Goal: Find specific page/section: Find specific page/section

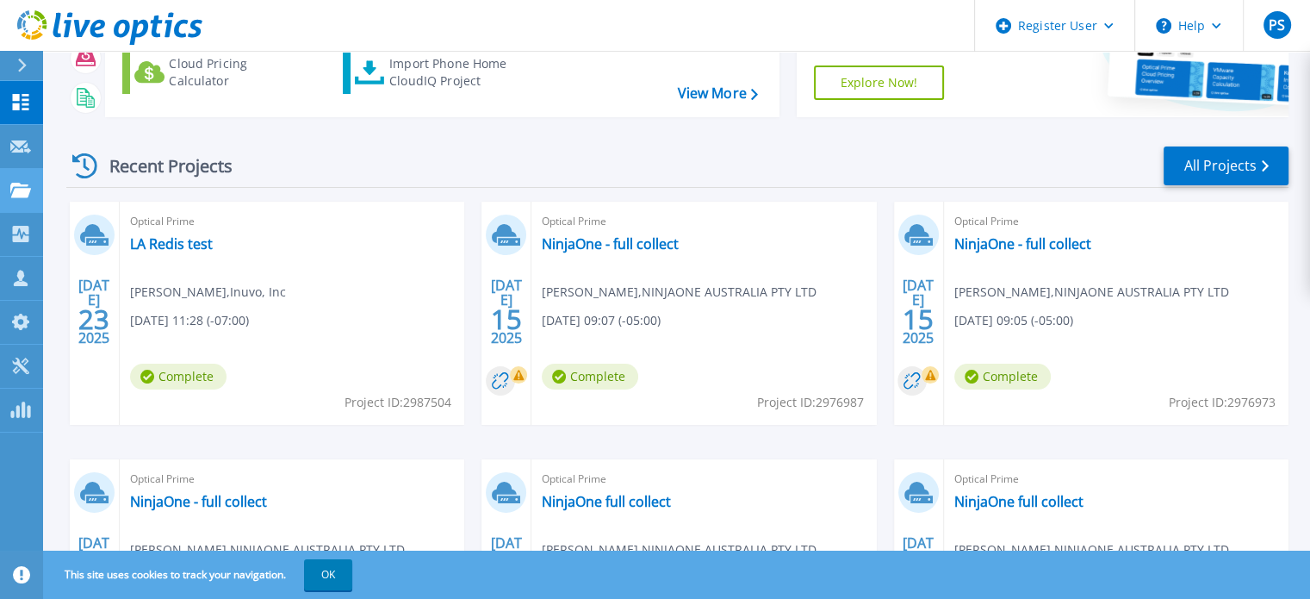
scroll to position [169, 0]
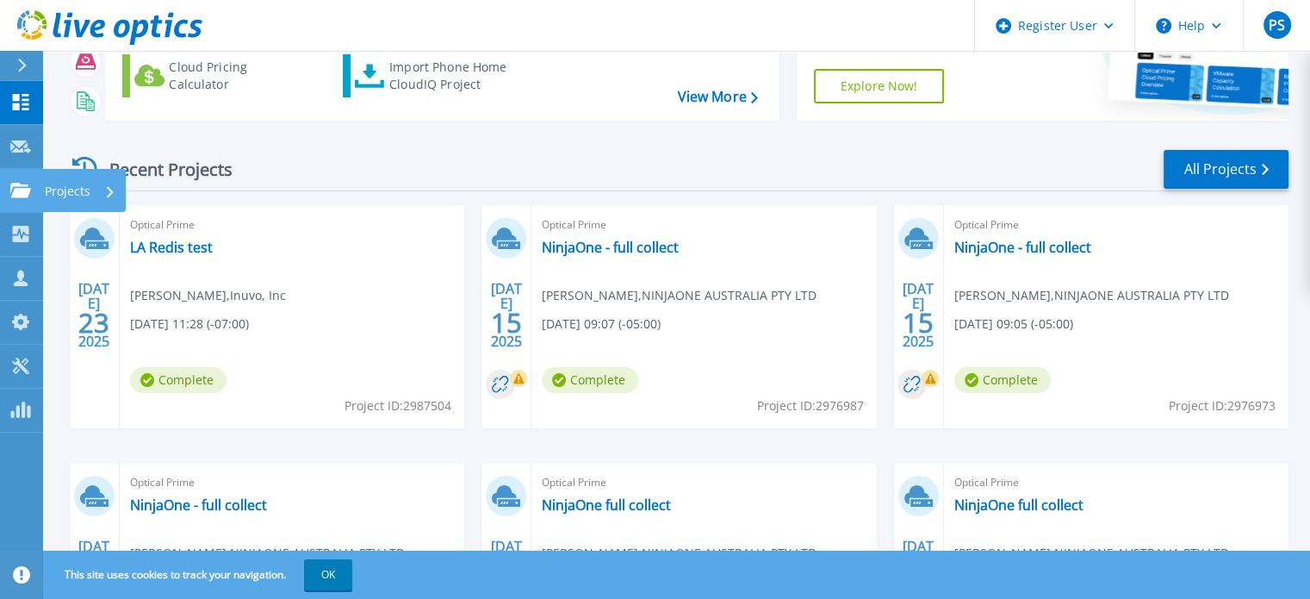
click at [34, 193] on link "Projects Projects" at bounding box center [21, 191] width 43 height 44
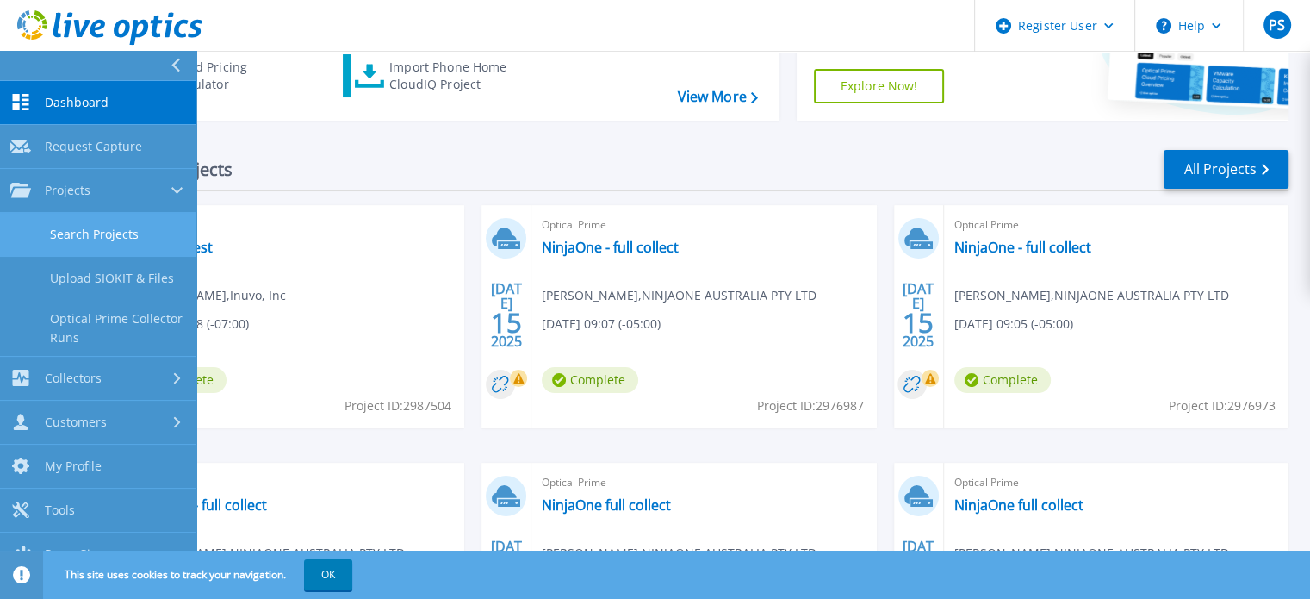
click at [86, 239] on link "Search Projects" at bounding box center [98, 235] width 196 height 44
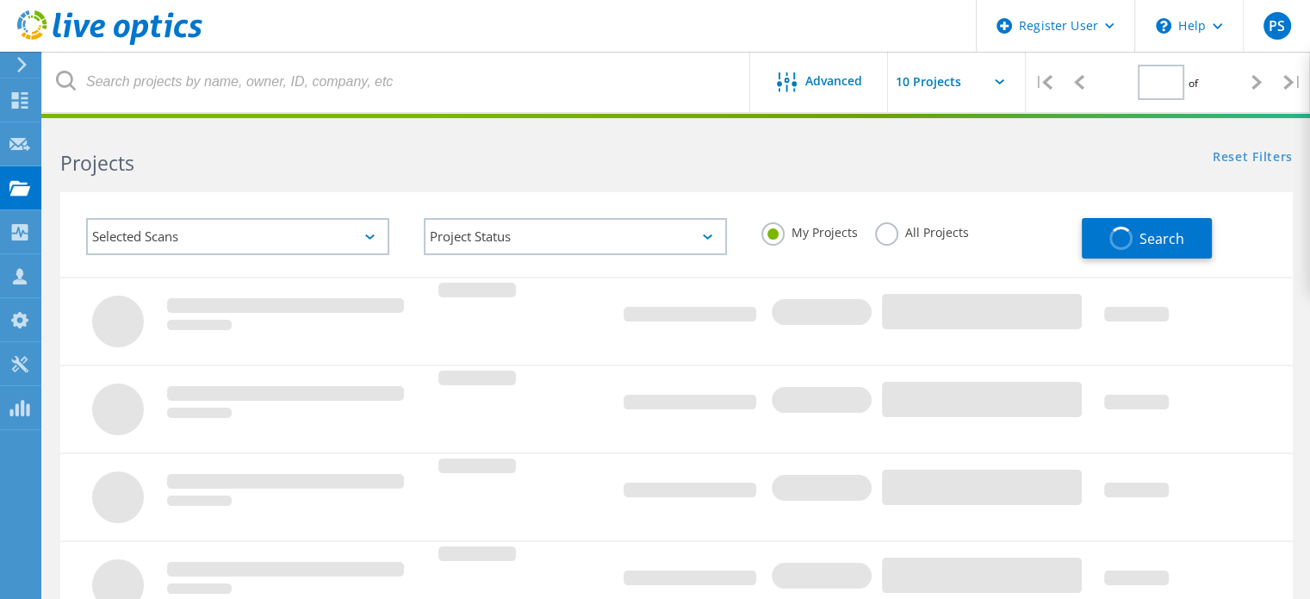
type input "1"
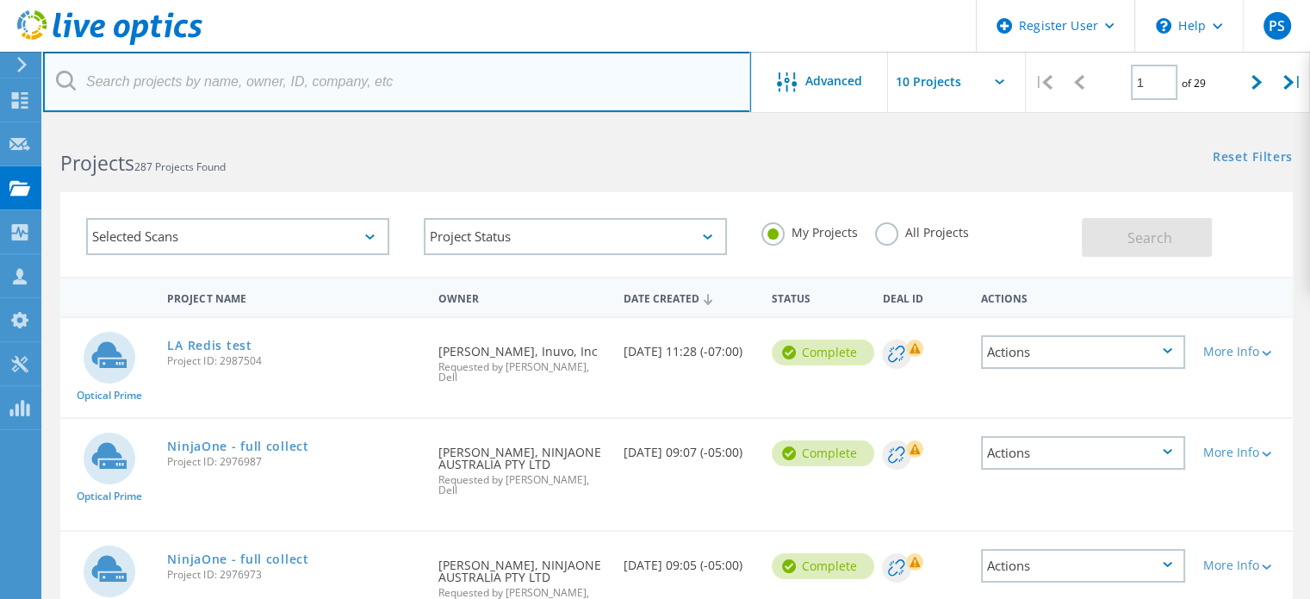
click at [288, 98] on input "text" at bounding box center [397, 82] width 708 height 60
click at [491, 92] on input "text" at bounding box center [397, 82] width 708 height 60
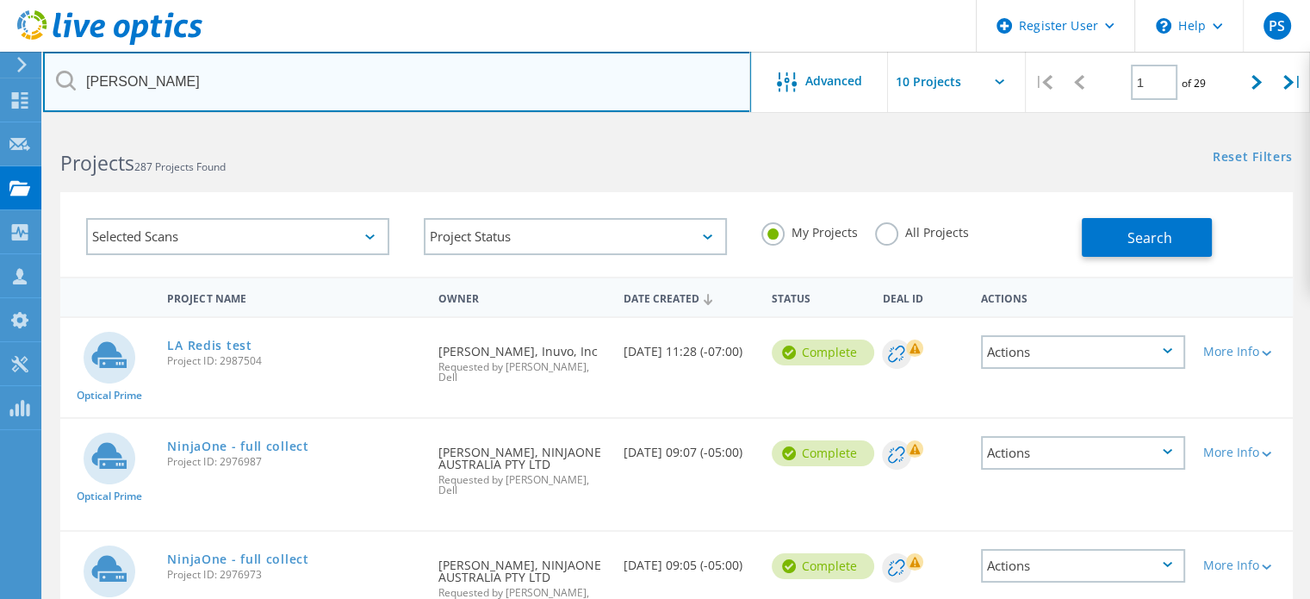
type input "ron broussard"
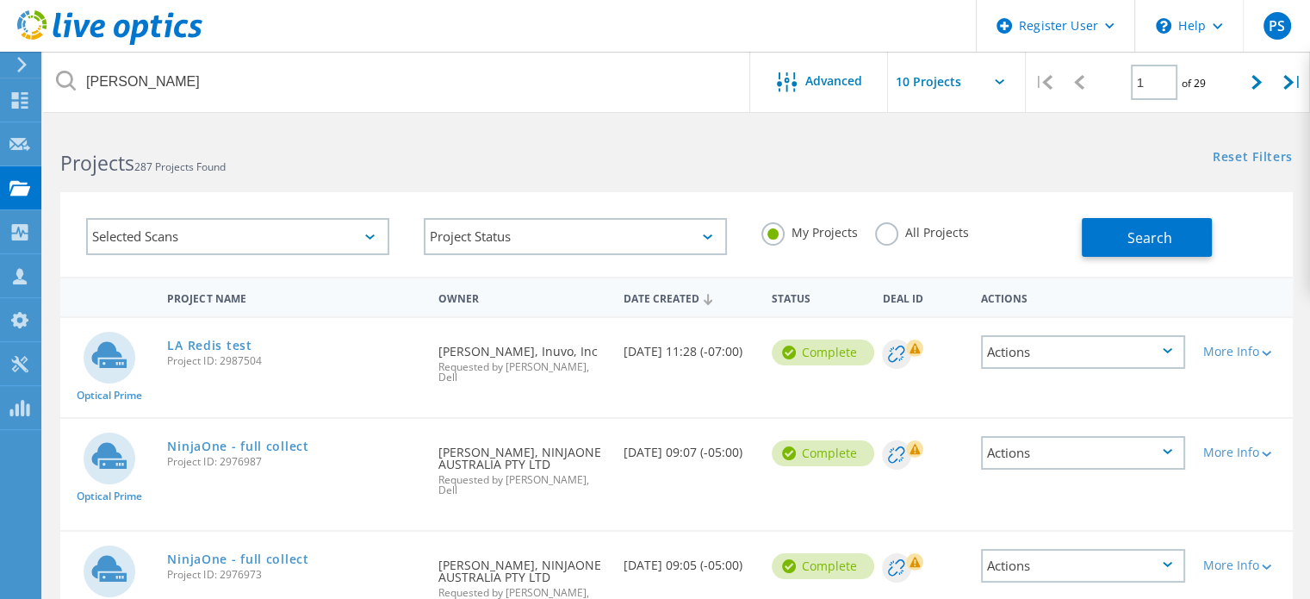
click at [889, 234] on label "All Projects" at bounding box center [922, 230] width 94 height 16
click at [0, 0] on input "All Projects" at bounding box center [0, 0] width 0 height 0
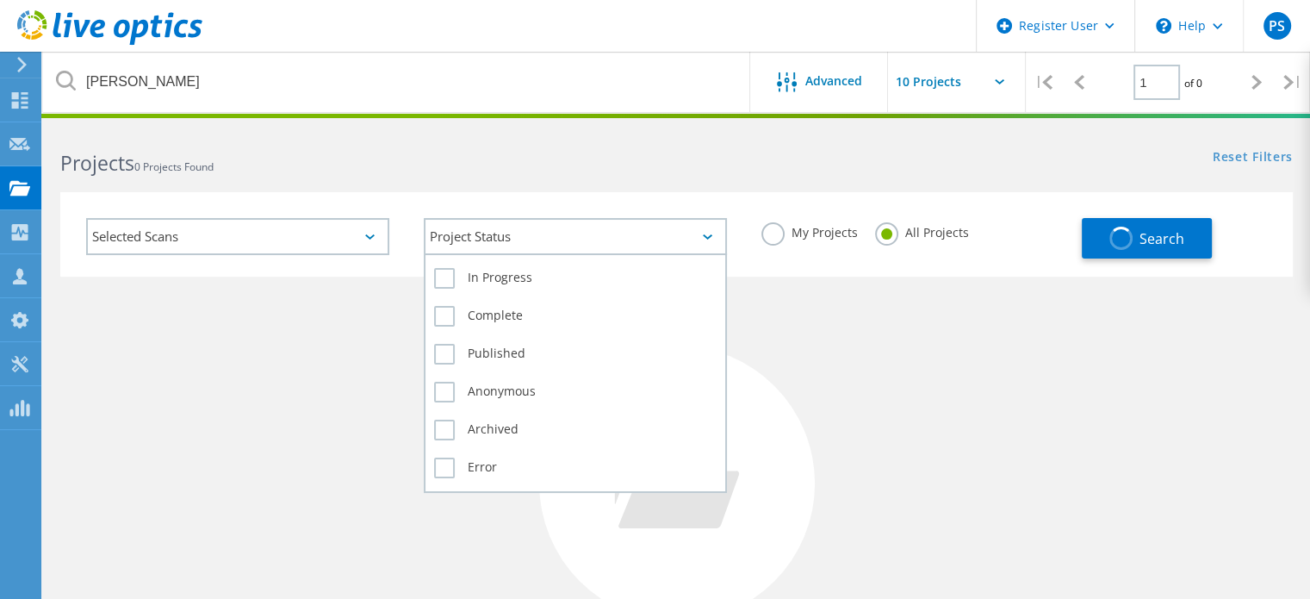
click at [642, 244] on div "Project Status" at bounding box center [575, 236] width 303 height 37
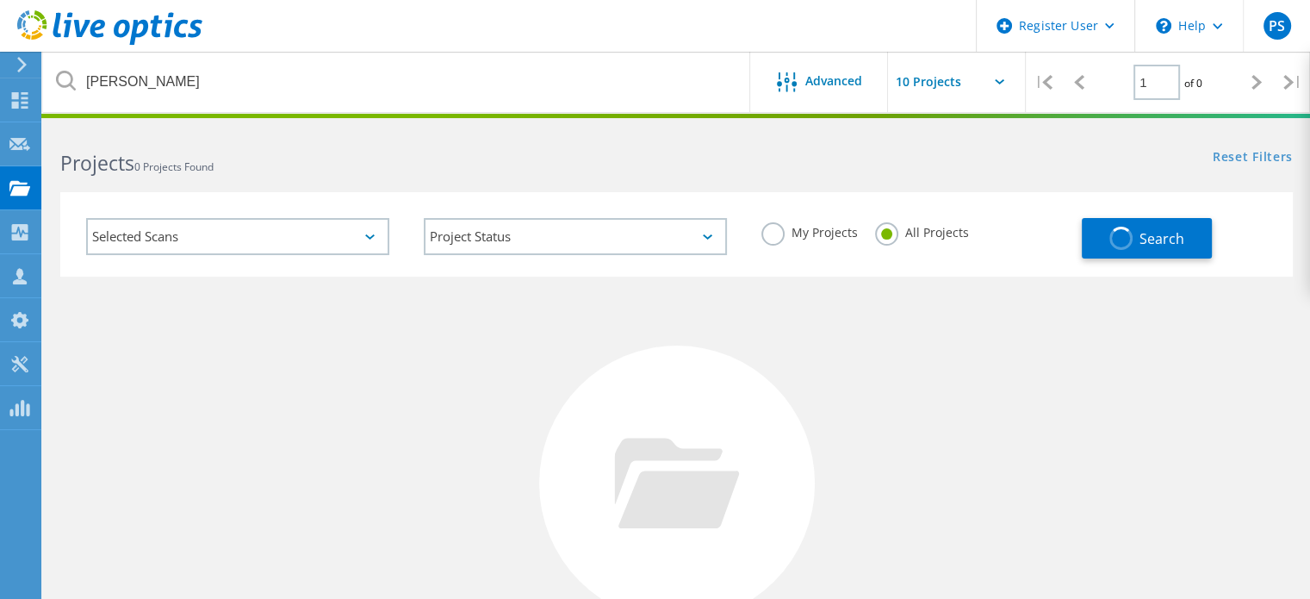
click at [315, 281] on div "No Projects Found Try refining your search." at bounding box center [676, 498] width 1232 height 445
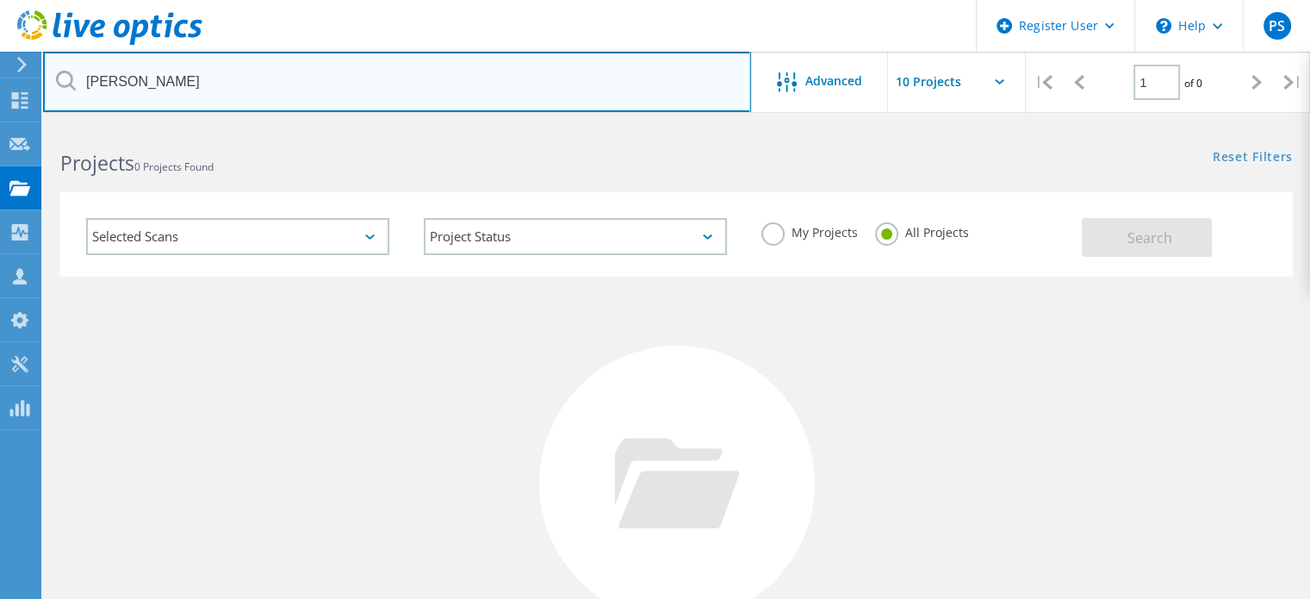
drag, startPoint x: 262, startPoint y: 96, endPoint x: 0, endPoint y: 47, distance: 266.4
click at [0, 125] on div "Register User \n Help Explore Helpful Articles Contact Support PS Dell User Pau…" at bounding box center [655, 459] width 1310 height 668
type input "[PERSON_NAME]"
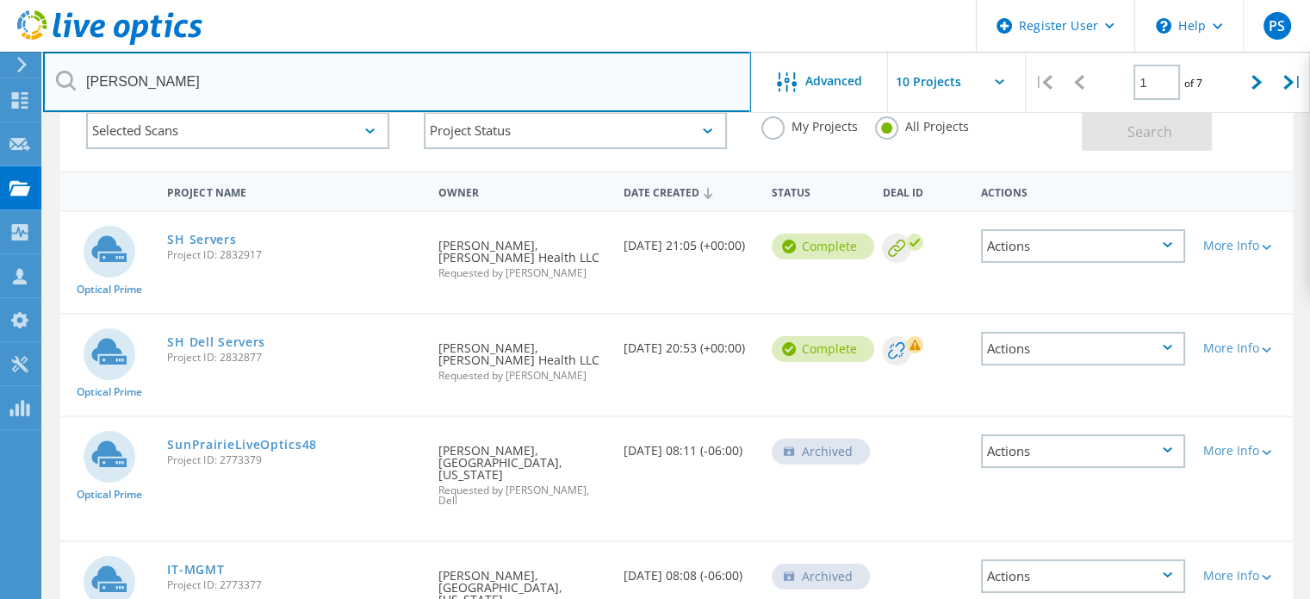
scroll to position [89, 0]
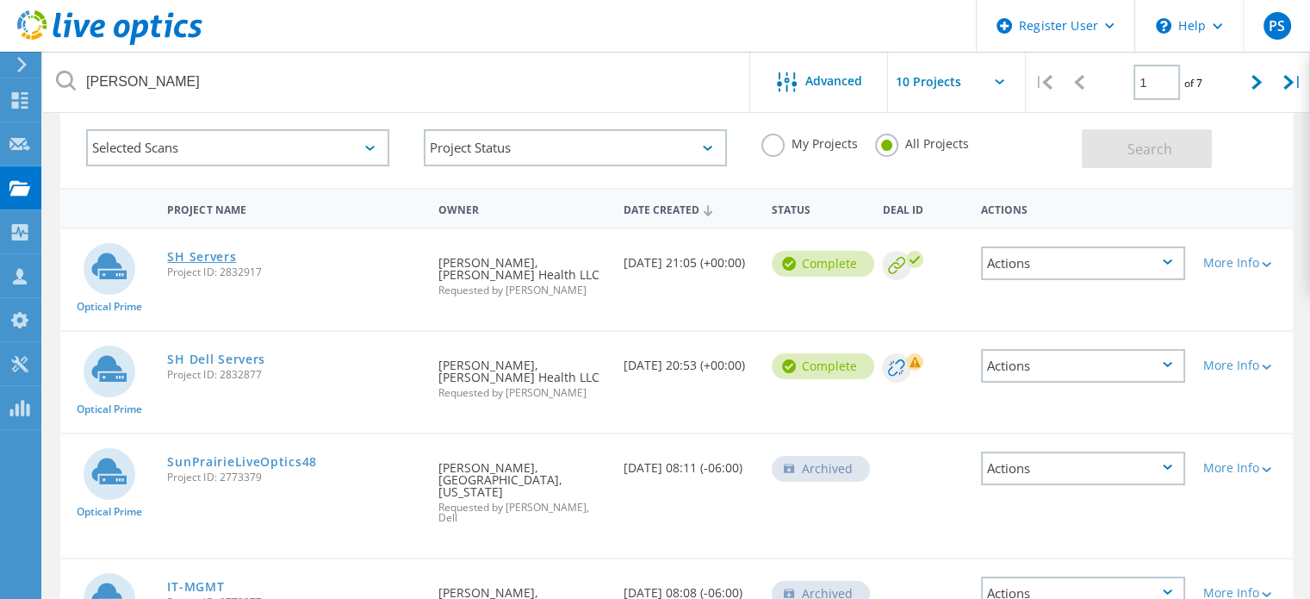
click at [217, 258] on link "SH Servers" at bounding box center [201, 257] width 69 height 12
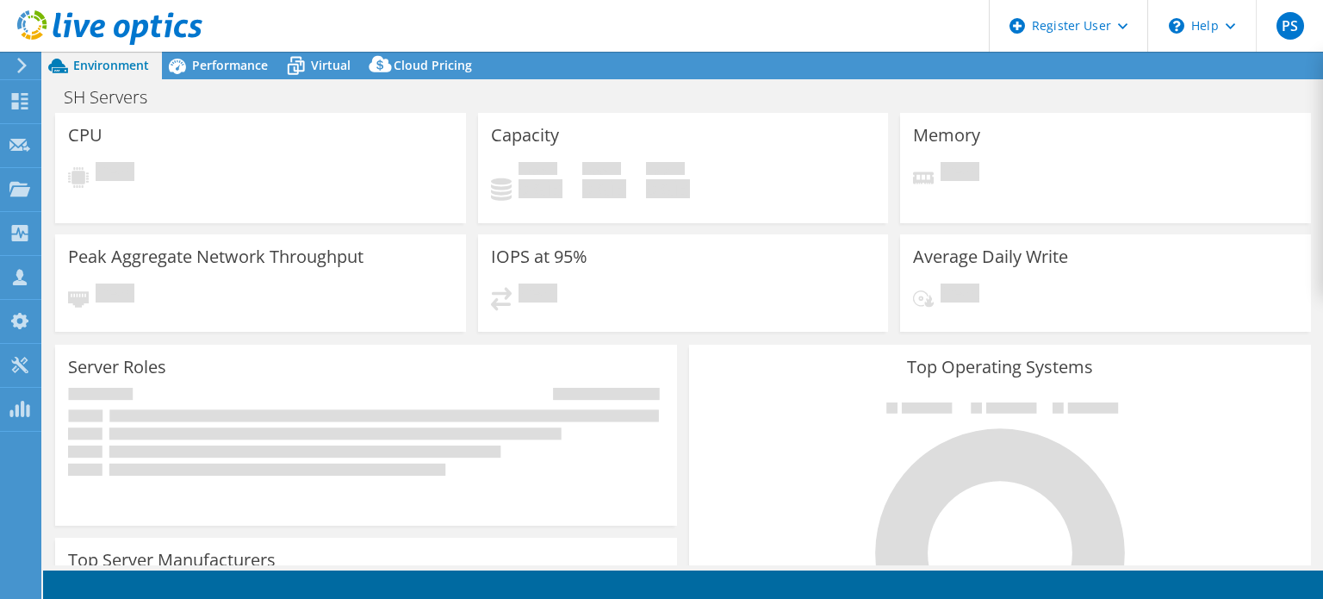
select select "USEast"
select select "USD"
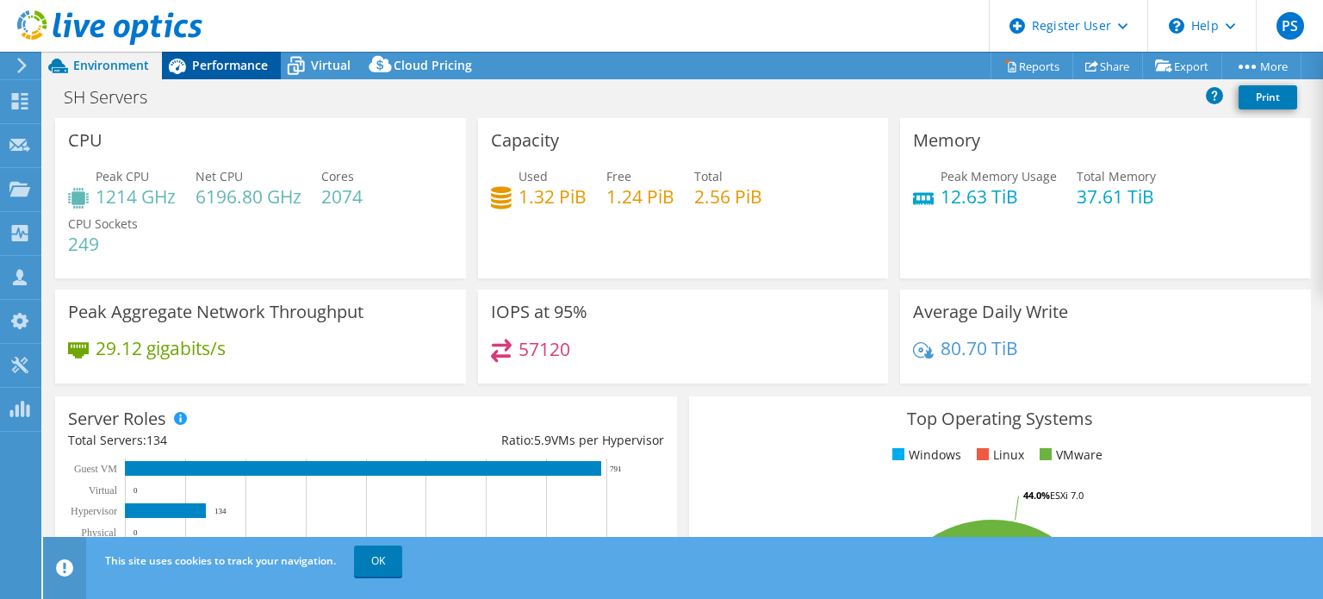
click at [253, 63] on span "Performance" at bounding box center [230, 65] width 76 height 16
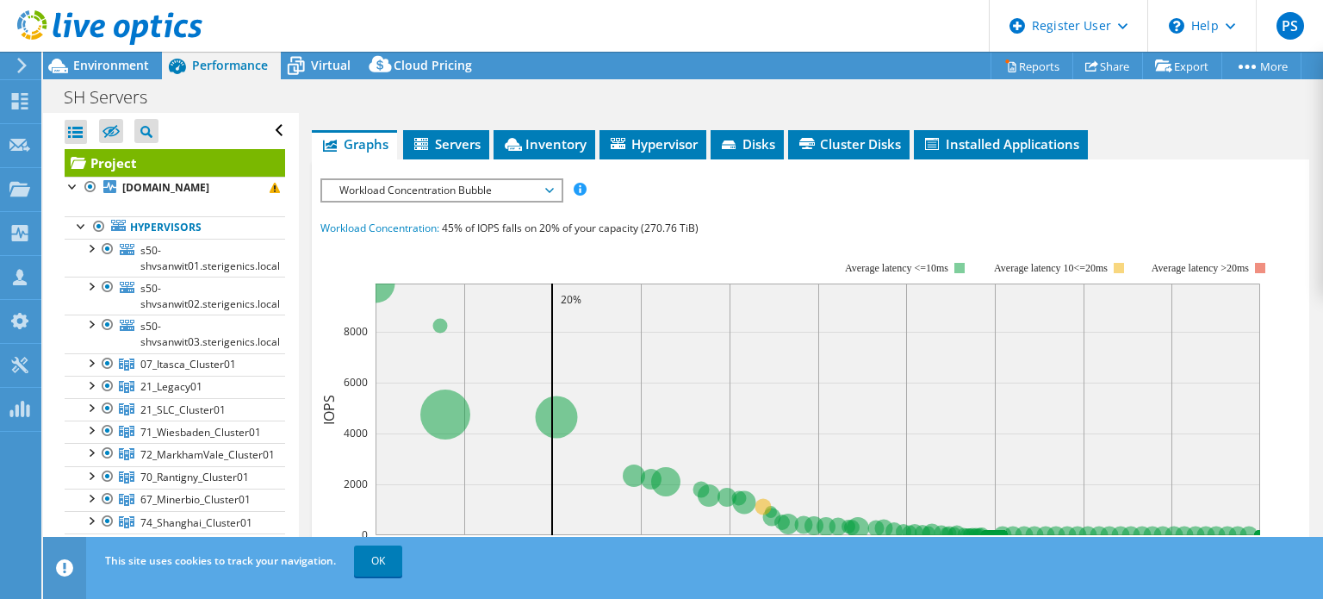
scroll to position [324, 0]
click at [567, 152] on span "Inventory" at bounding box center [544, 143] width 84 height 17
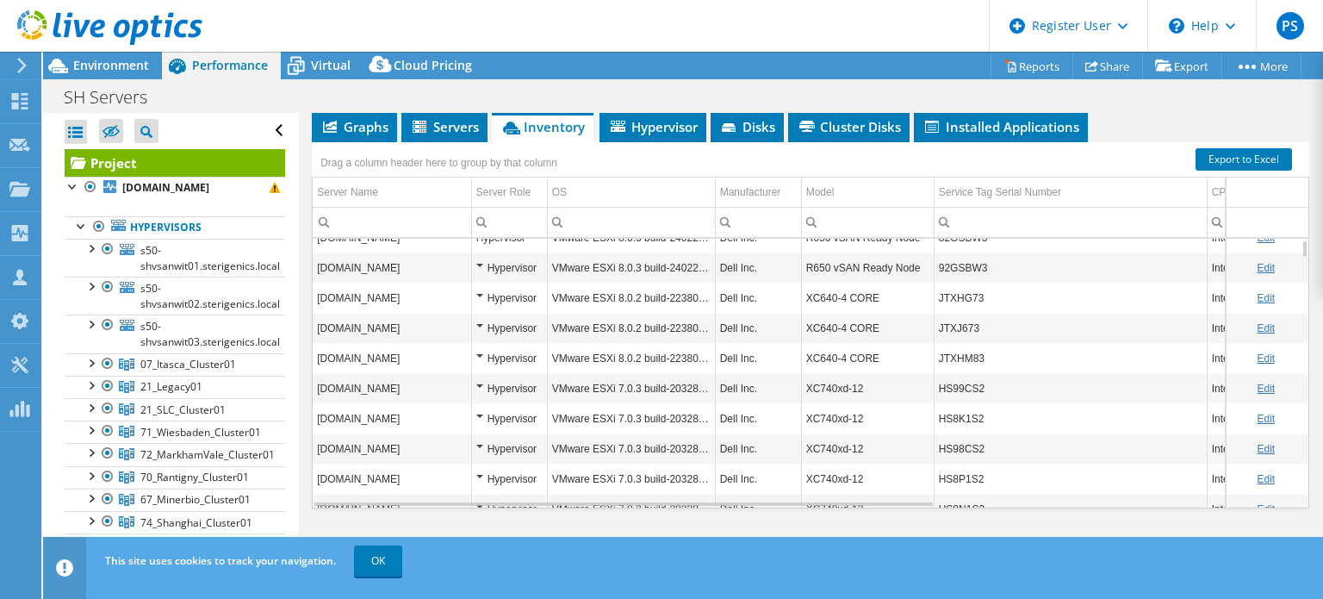
scroll to position [17, 0]
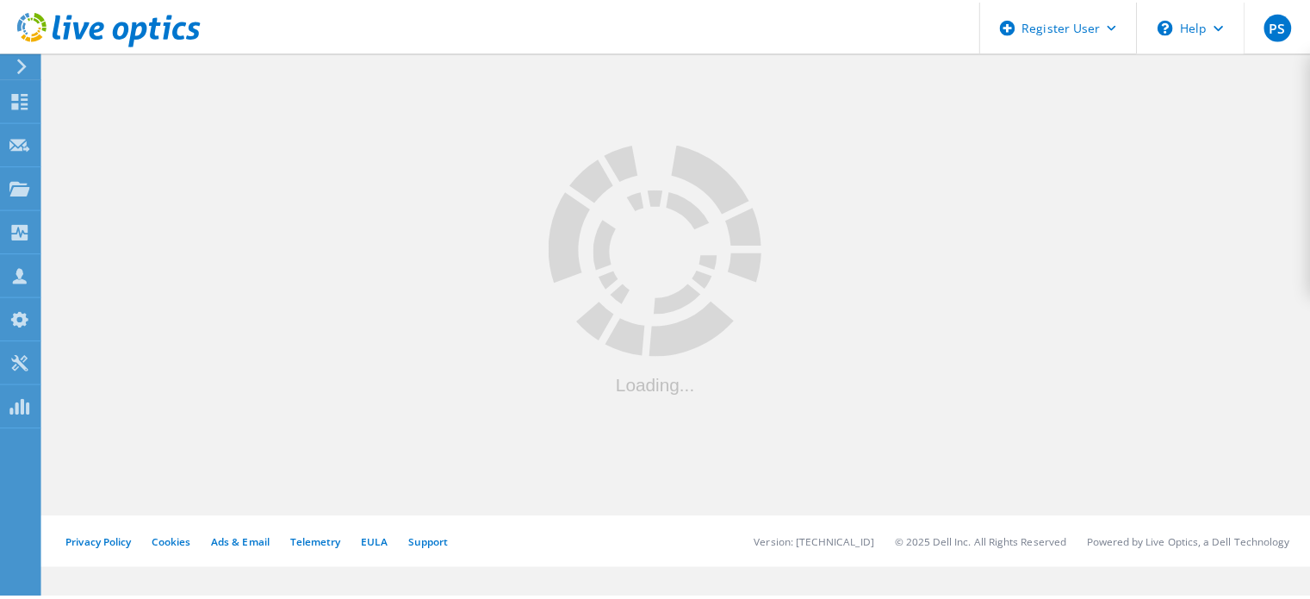
scroll to position [89, 0]
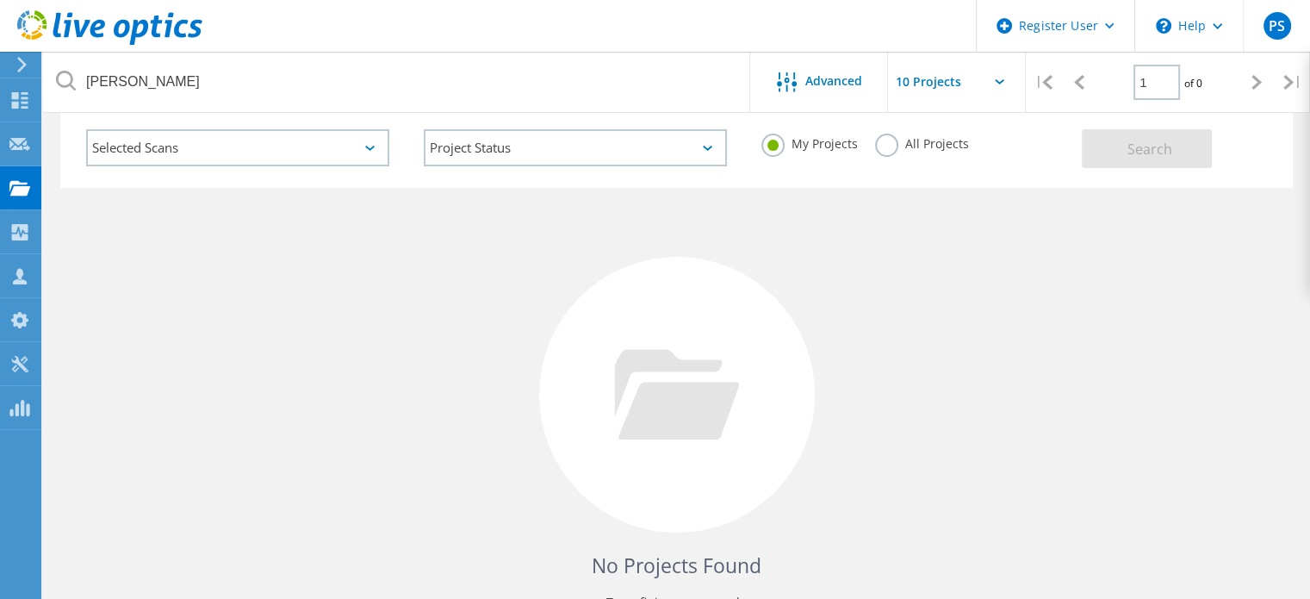
click at [882, 146] on label "All Projects" at bounding box center [922, 141] width 94 height 16
click at [0, 0] on input "All Projects" at bounding box center [0, 0] width 0 height 0
